Goal: Task Accomplishment & Management: Use online tool/utility

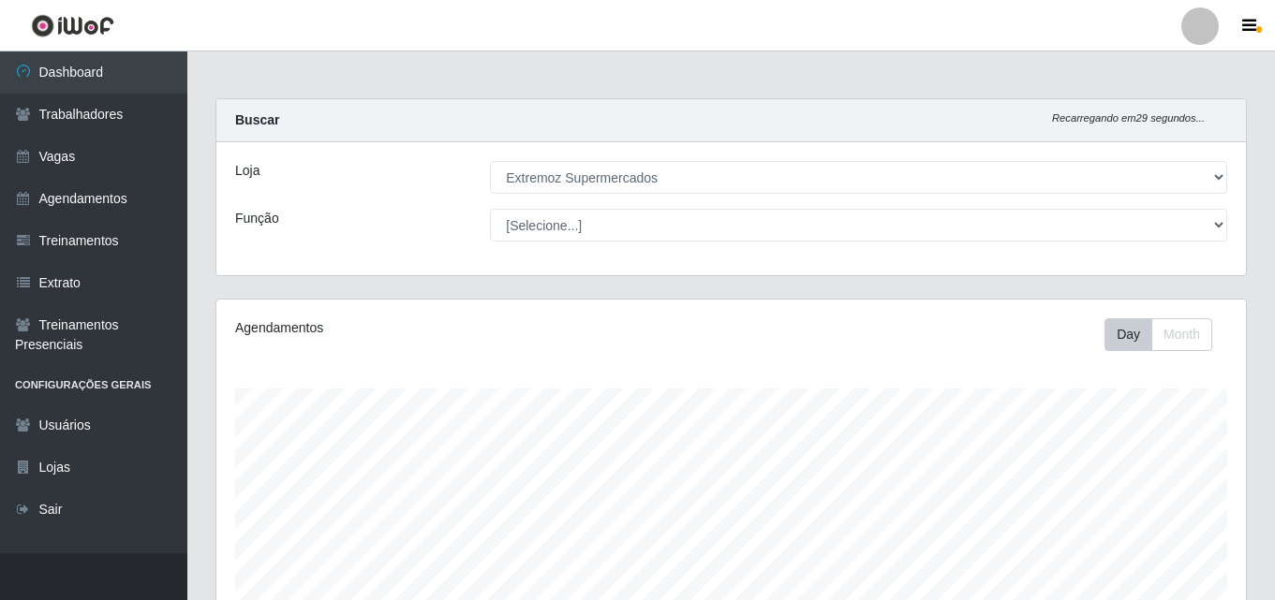
select select "519"
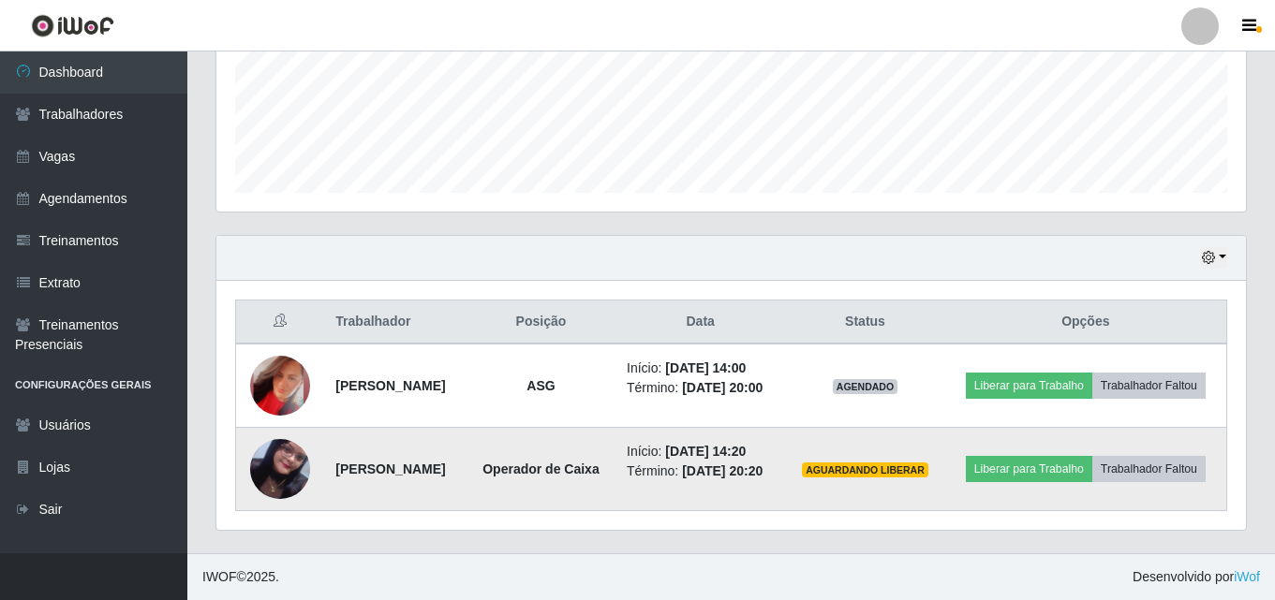
scroll to position [389, 1030]
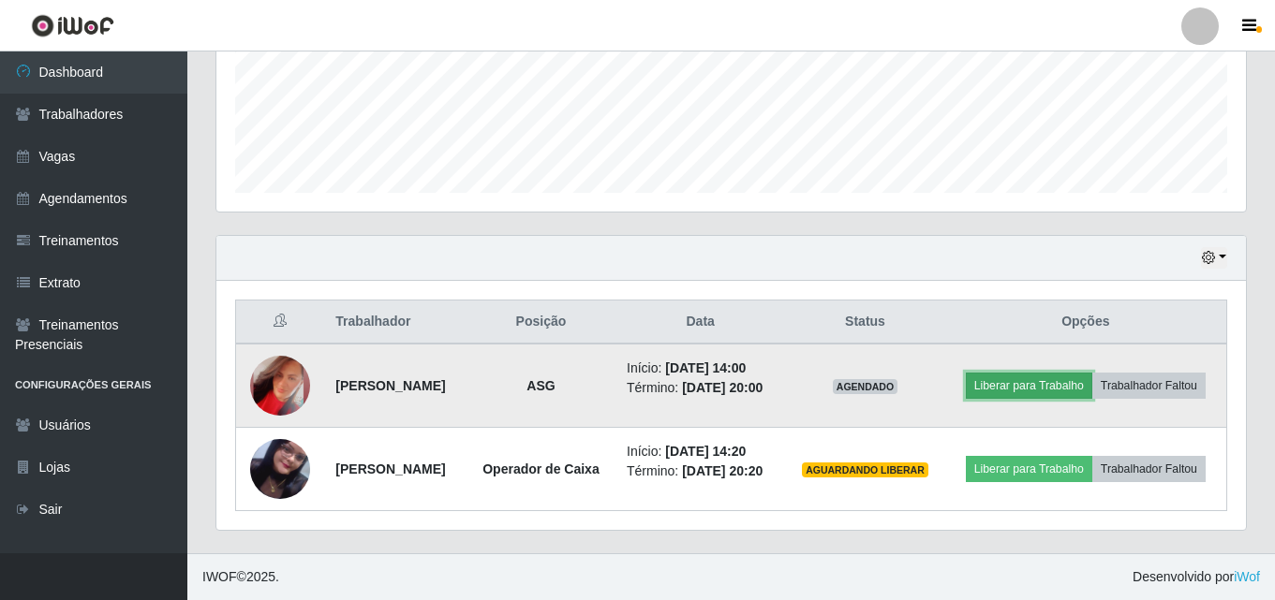
click at [1092, 373] on button "Liberar para Trabalho" at bounding box center [1029, 386] width 126 height 26
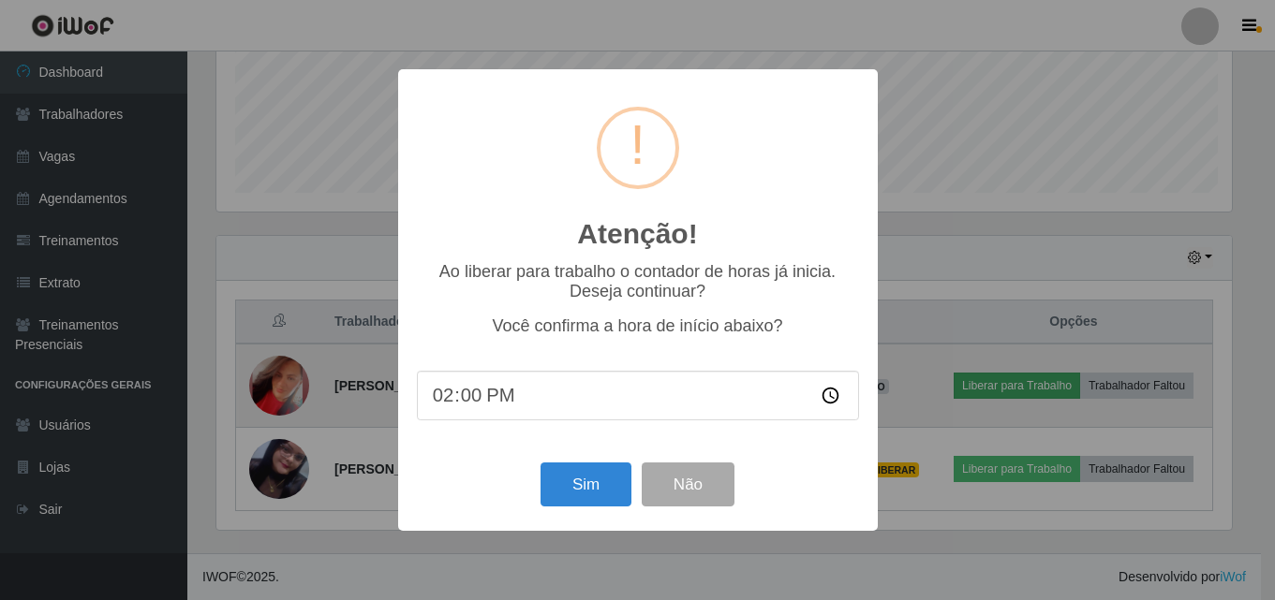
scroll to position [389, 1020]
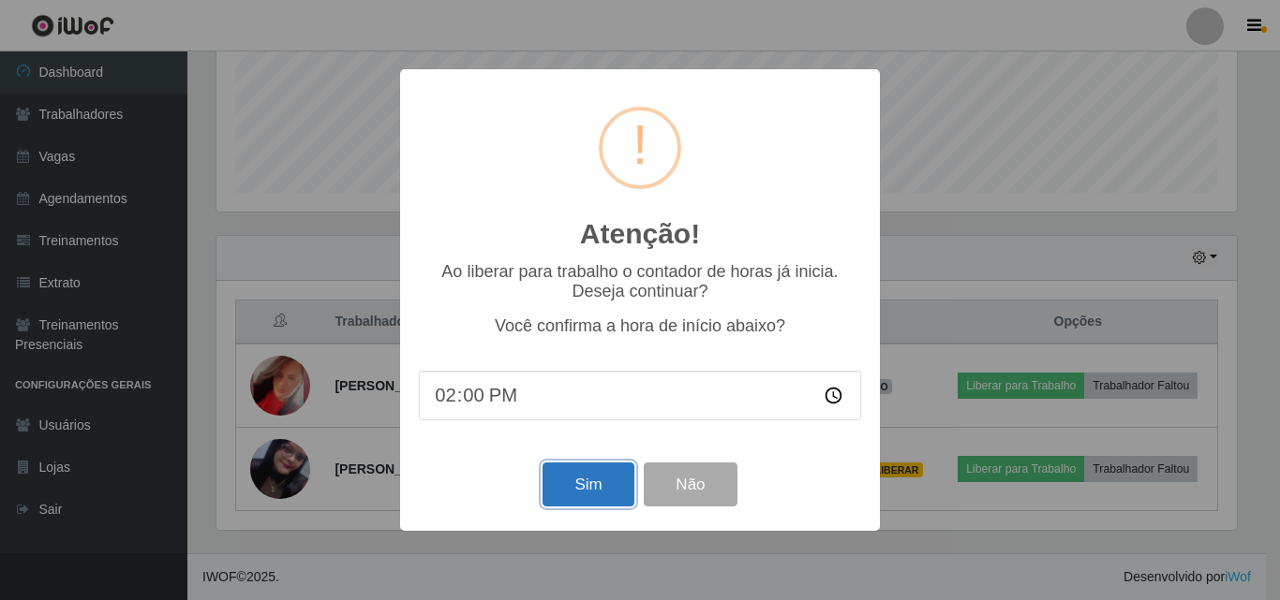
click at [566, 503] on button "Sim" at bounding box center [587, 485] width 91 height 44
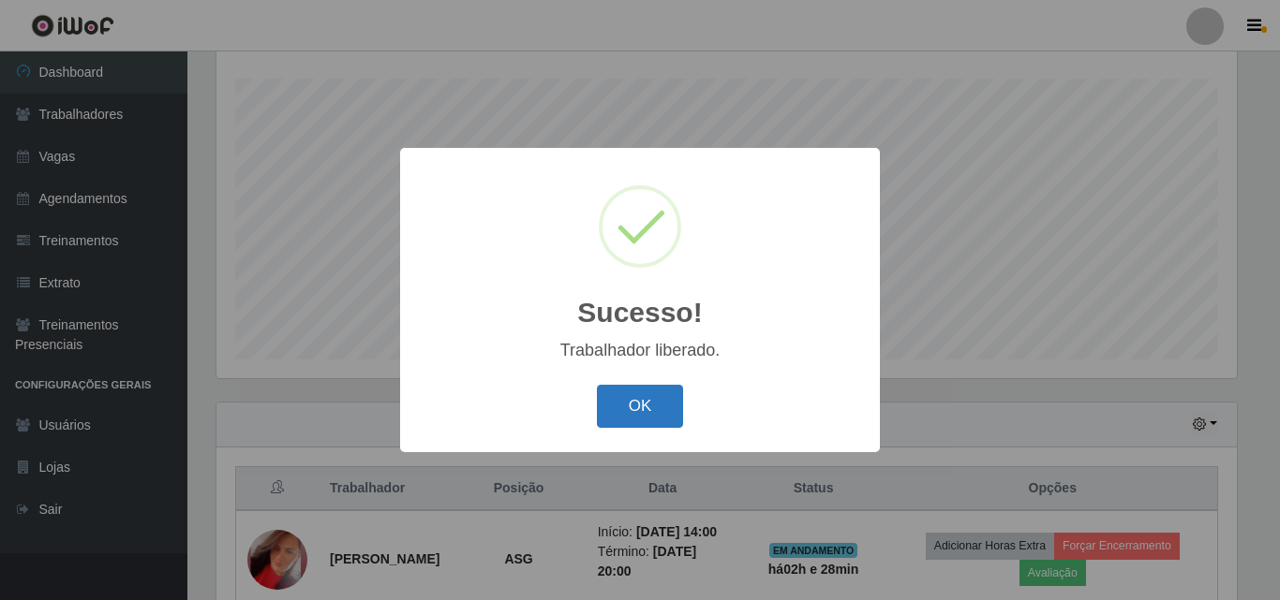
click at [654, 399] on button "OK" at bounding box center [640, 407] width 87 height 44
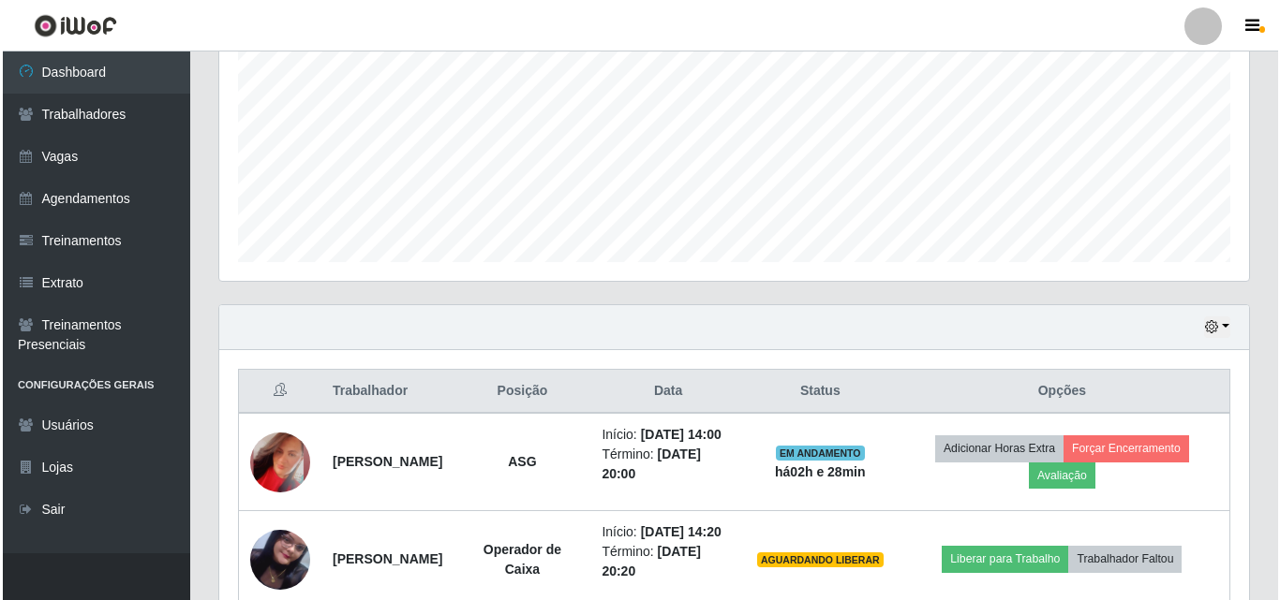
scroll to position [544, 0]
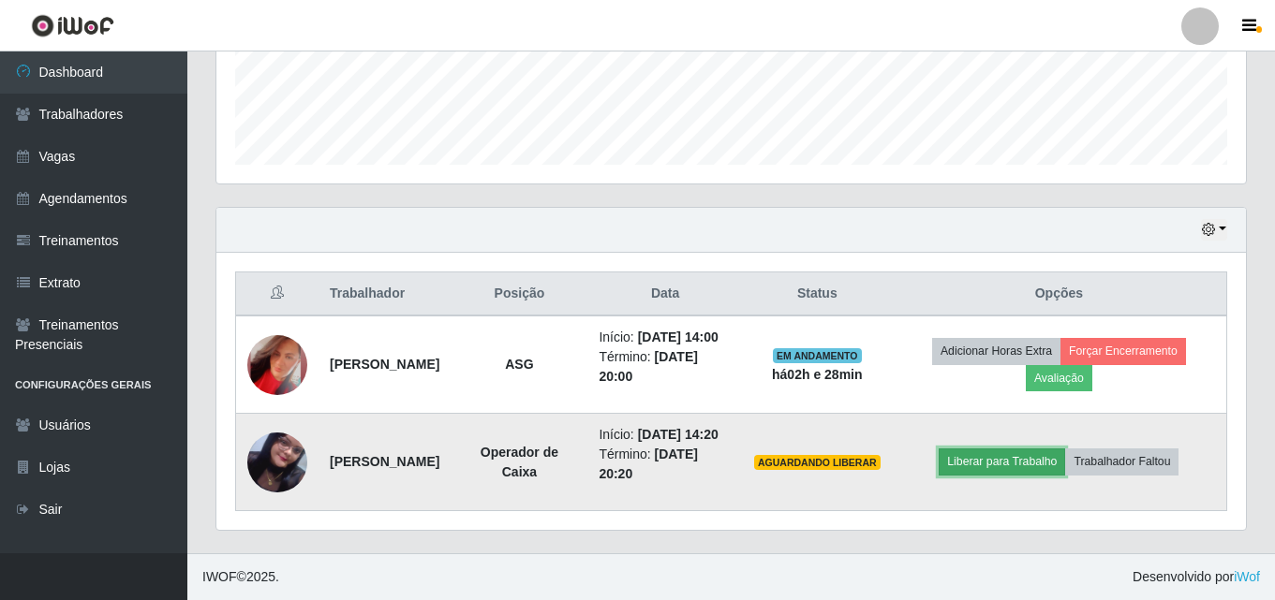
click at [1008, 449] on button "Liberar para Trabalho" at bounding box center [1002, 462] width 126 height 26
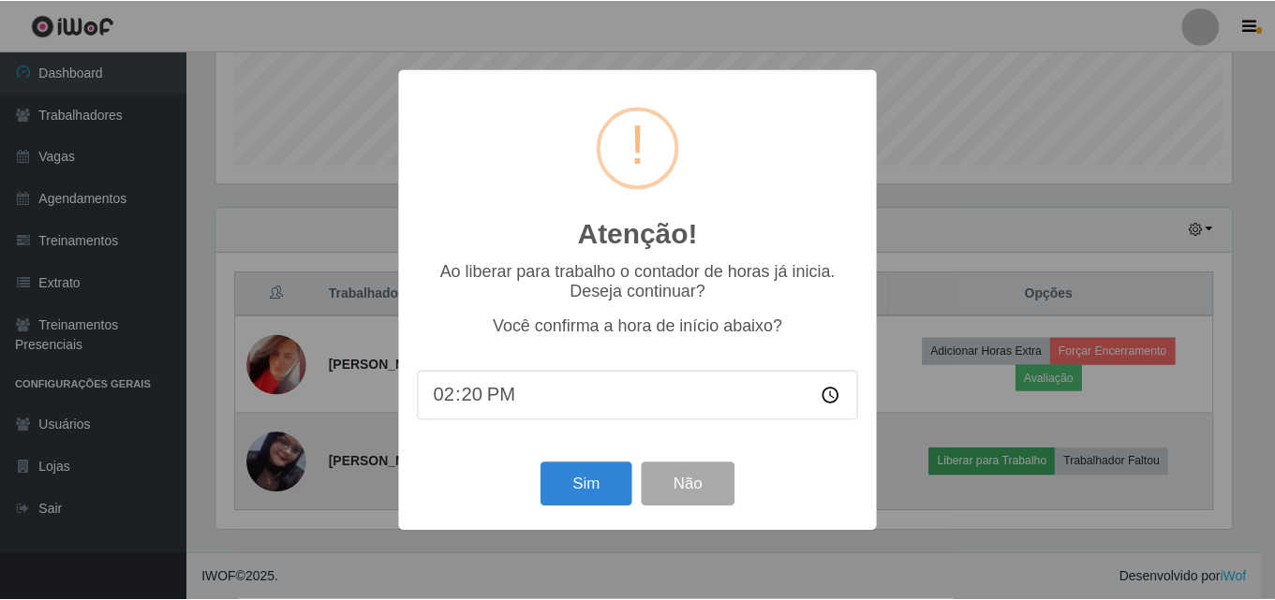
scroll to position [389, 1020]
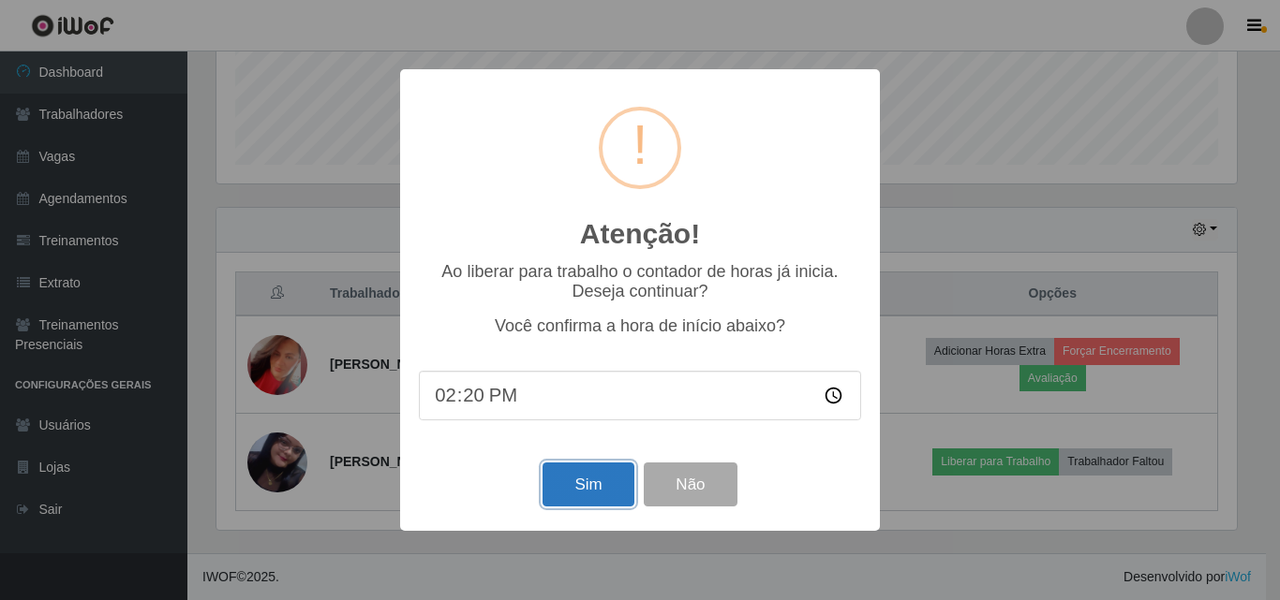
click at [570, 484] on button "Sim" at bounding box center [587, 485] width 91 height 44
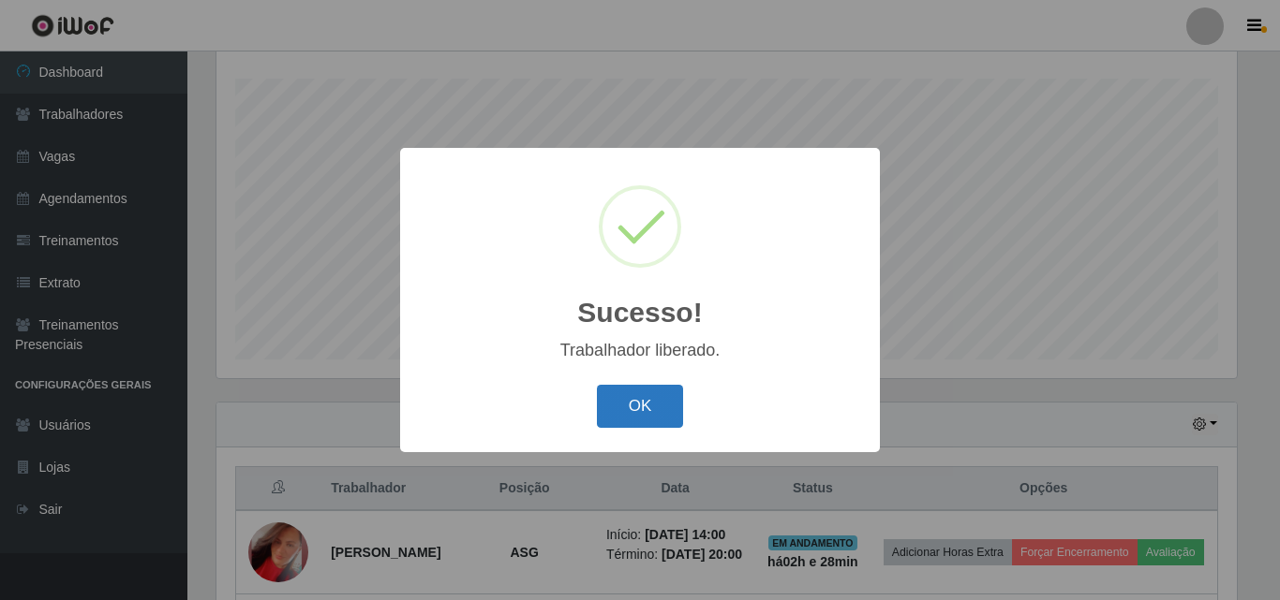
click at [635, 410] on button "OK" at bounding box center [640, 407] width 87 height 44
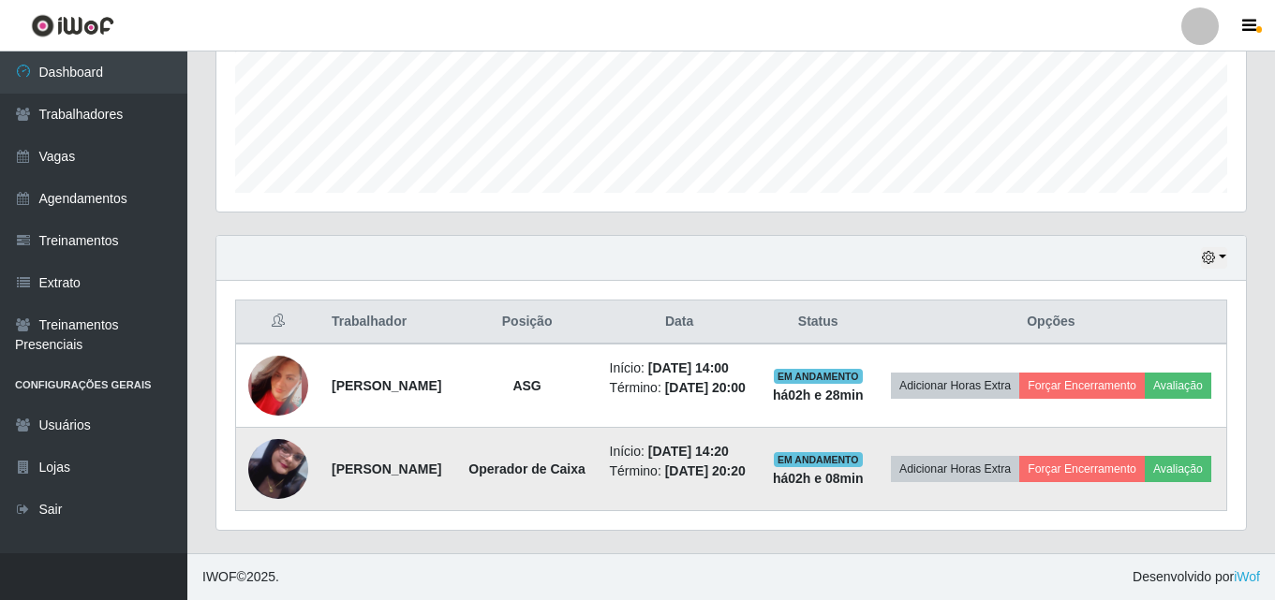
scroll to position [544, 0]
click at [284, 473] on img at bounding box center [278, 469] width 60 height 107
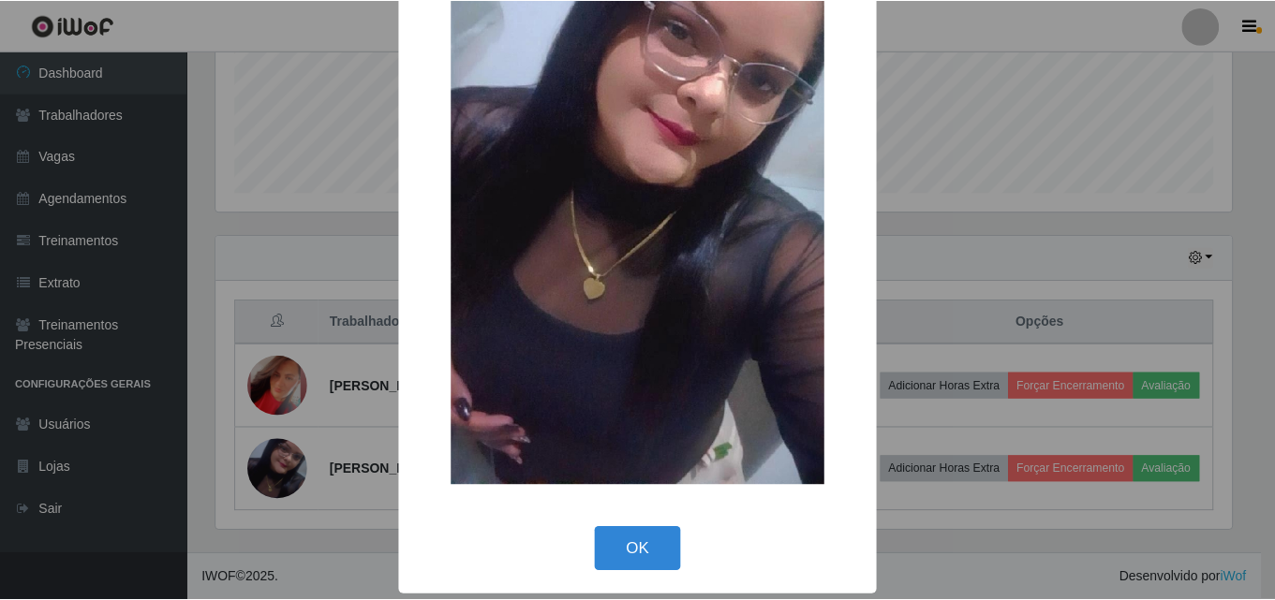
scroll to position [230, 0]
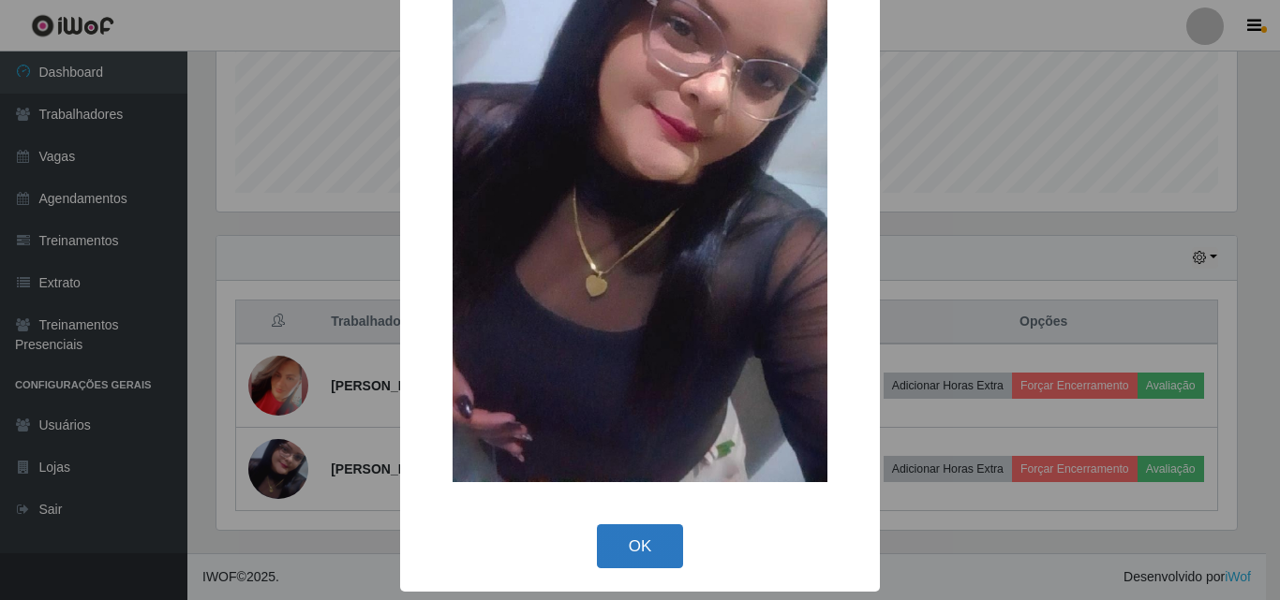
click at [619, 544] on button "OK" at bounding box center [640, 547] width 87 height 44
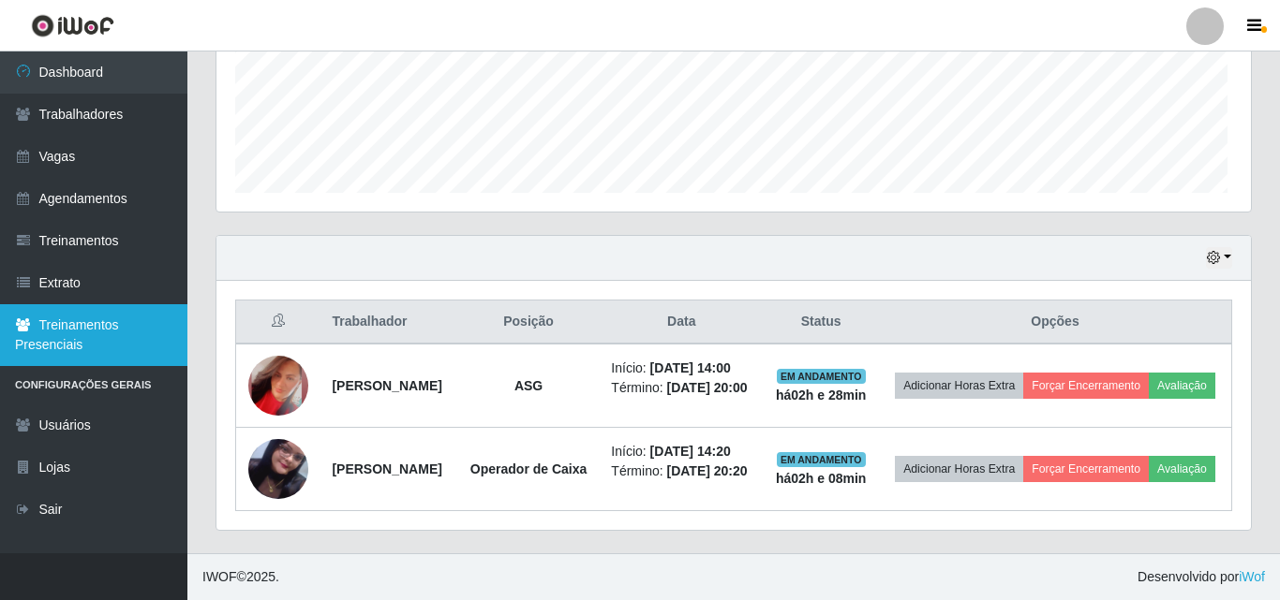
scroll to position [389, 1030]
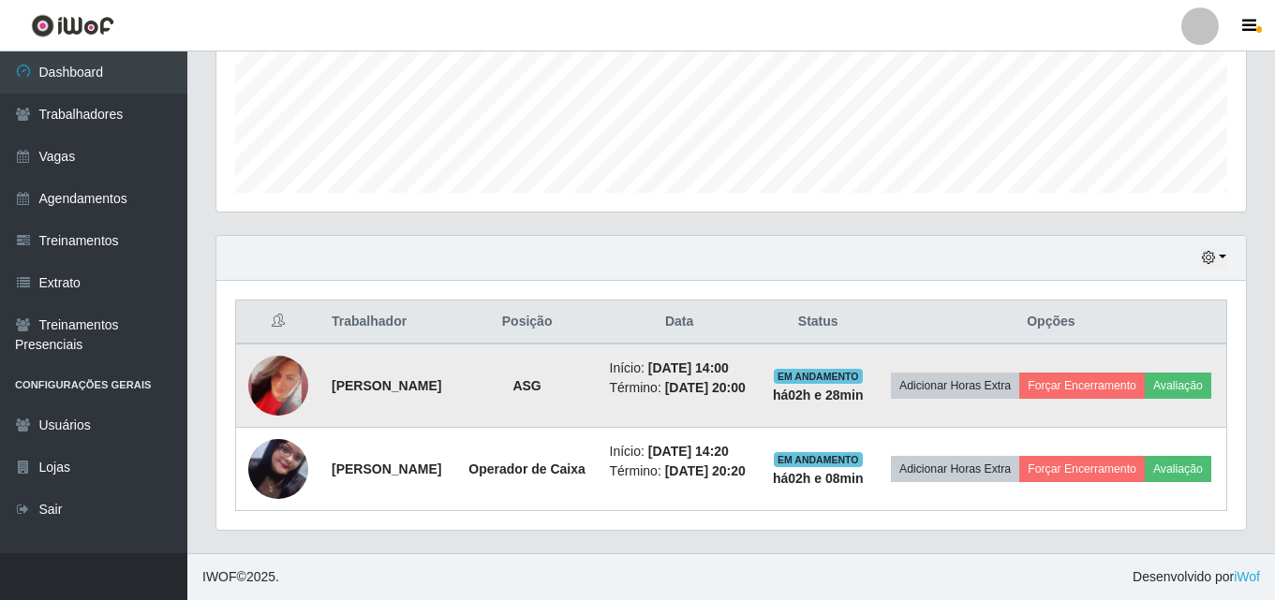
click at [248, 356] on img at bounding box center [278, 386] width 60 height 61
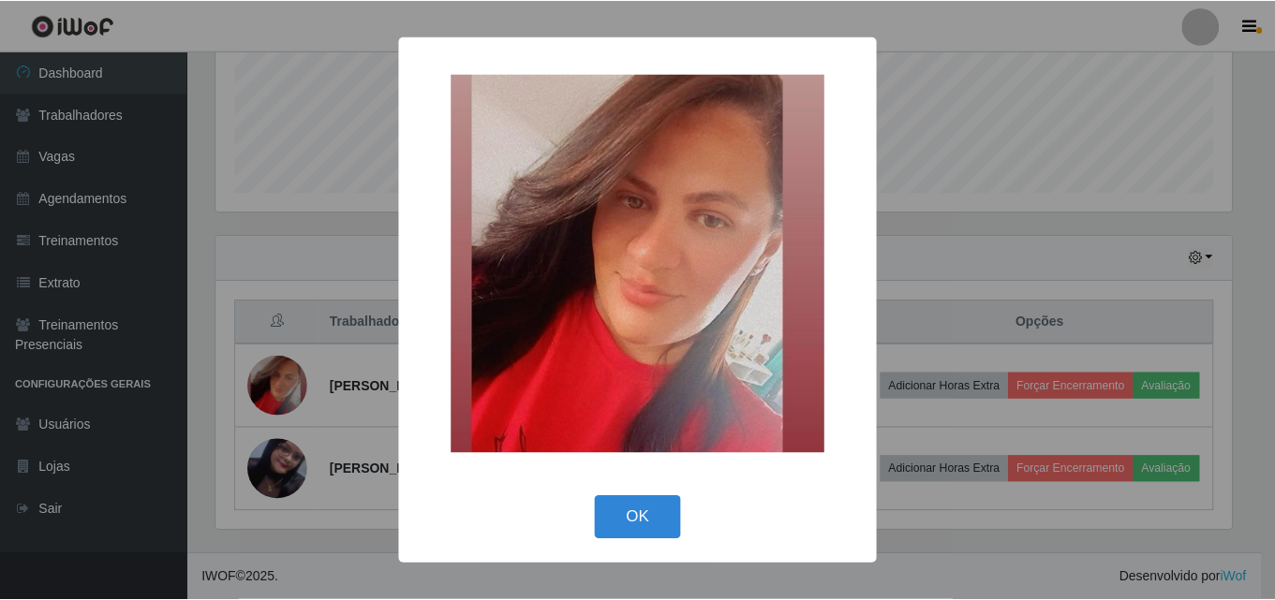
scroll to position [389, 1020]
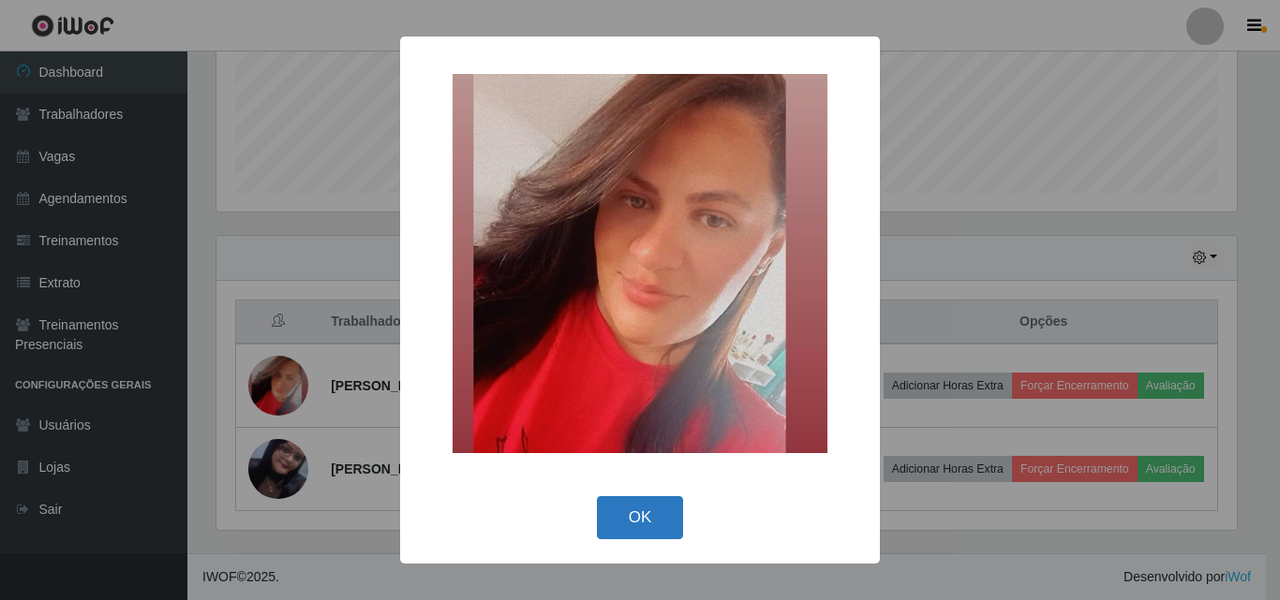
click at [639, 529] on button "OK" at bounding box center [640, 519] width 87 height 44
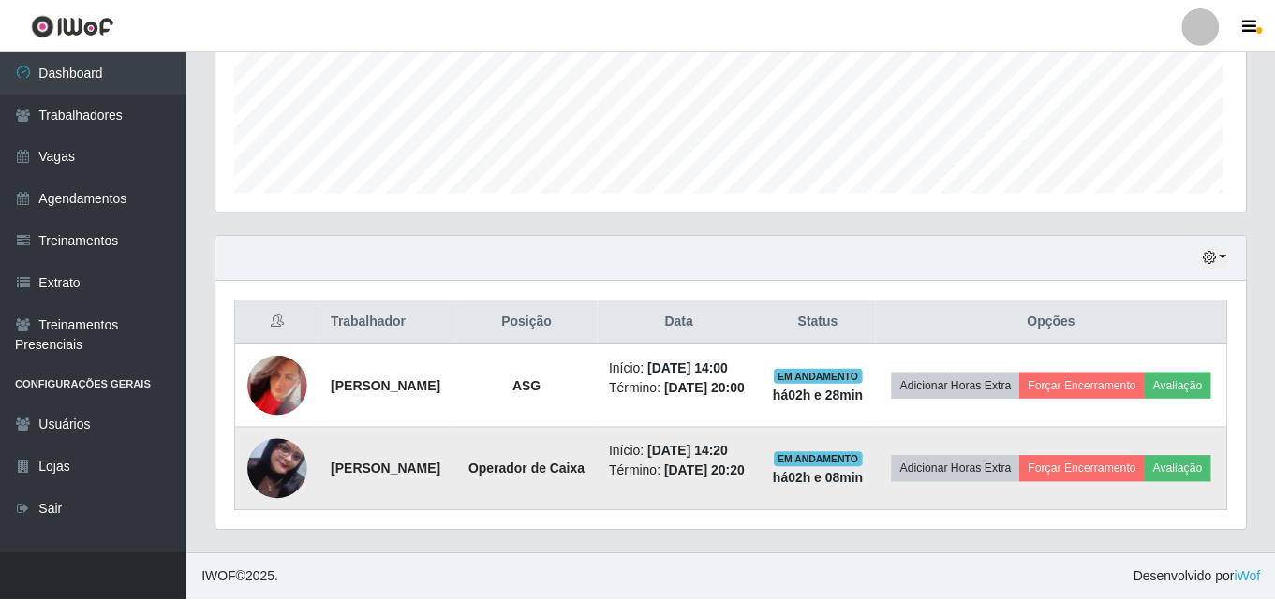
scroll to position [0, 0]
